Goal: Task Accomplishment & Management: Use online tool/utility

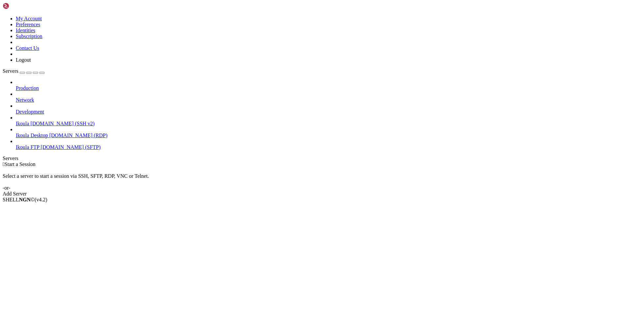
click at [31, 121] on span "[DOMAIN_NAME] (SSH v2)" at bounding box center [63, 124] width 64 height 6
click at [33, 208] on span "Connect" at bounding box center [24, 211] width 17 height 6
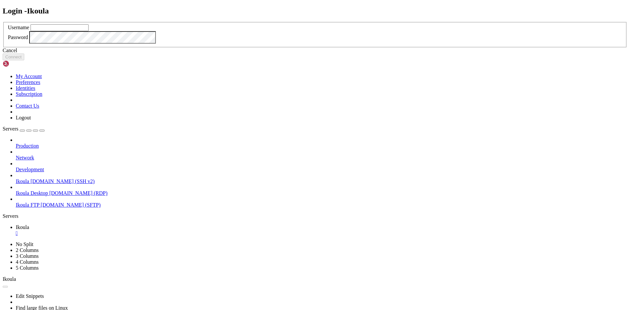
click at [89, 31] on input "text" at bounding box center [60, 27] width 58 height 7
type input "plb"
drag, startPoint x: 357, startPoint y: 193, endPoint x: 274, endPoint y: 163, distance: 88.1
click at [24, 60] on button "Connect" at bounding box center [14, 57] width 22 height 7
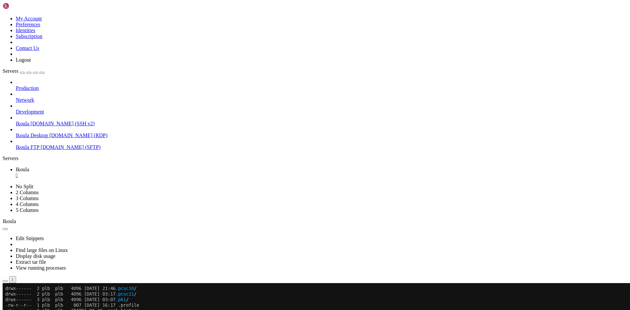
scroll to position [246, 0]
click at [41, 144] on span "[DOMAIN_NAME] (SFTP)" at bounding box center [71, 147] width 60 height 6
click at [33, 310] on span "Connect" at bounding box center [24, 315] width 17 height 6
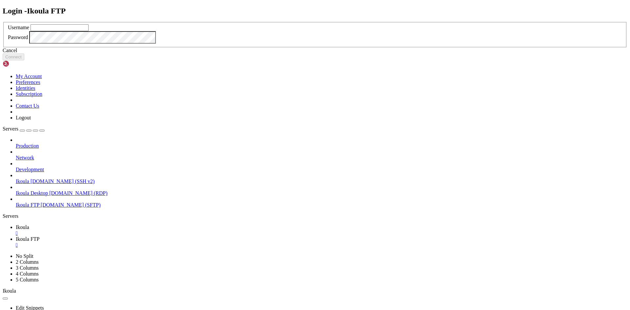
scroll to position [0, 0]
click at [89, 31] on input "text" at bounding box center [60, 27] width 58 height 7
type input "plb"
click at [24, 60] on button "Connect" at bounding box center [14, 57] width 22 height 7
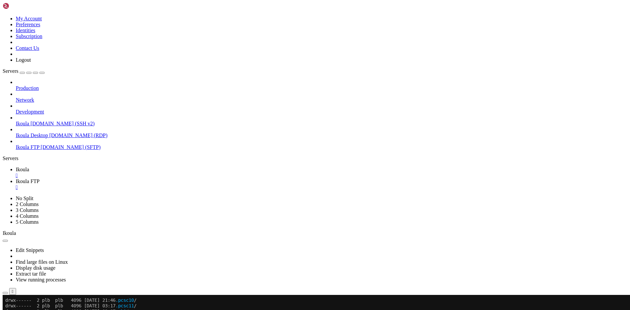
type input "/home/plb/Documents"
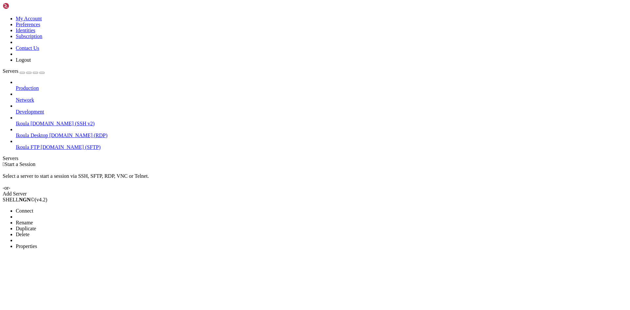
click at [33, 208] on span "Connect" at bounding box center [24, 211] width 17 height 6
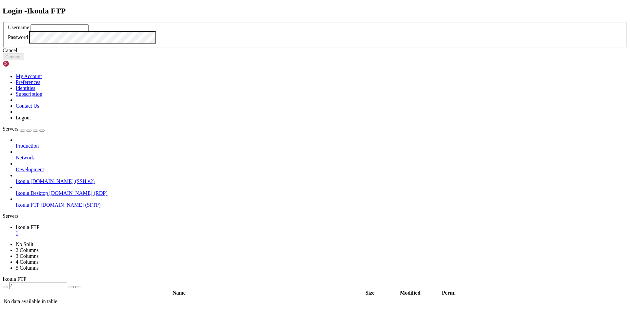
click at [89, 31] on input "text" at bounding box center [60, 27] width 58 height 7
type input "plb"
click at [24, 60] on button "Connect" at bounding box center [14, 57] width 22 height 7
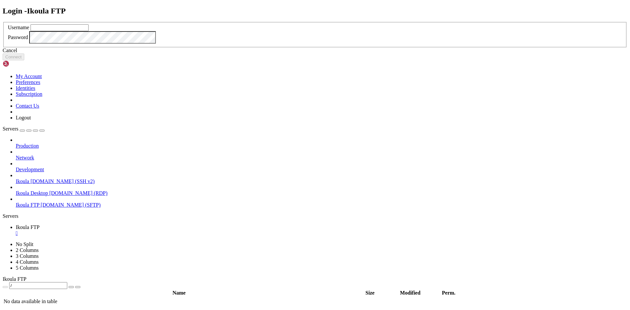
click at [89, 31] on input "text" at bounding box center [60, 27] width 58 height 7
type input "plb"
click button "Connect" at bounding box center [14, 57] width 22 height 7
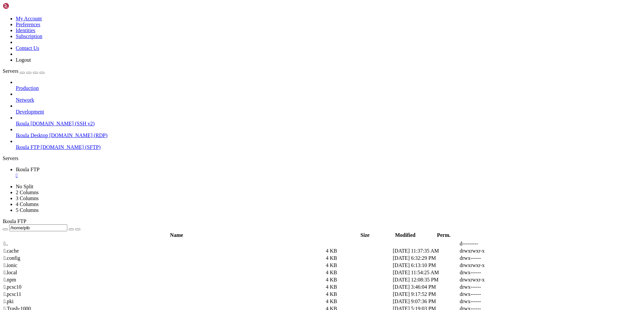
type input "/home/plb/Documents"
